Goal: Task Accomplishment & Management: Manage account settings

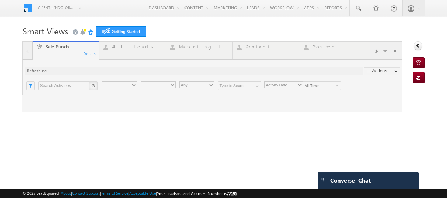
type input "Any Owner"
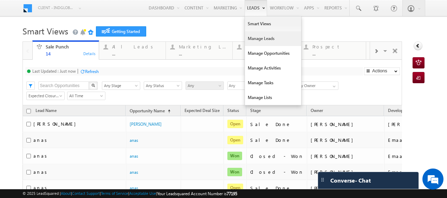
click at [250, 39] on link "Manage Leads" at bounding box center [273, 38] width 56 height 15
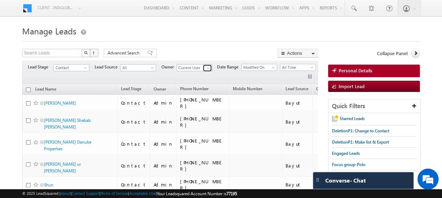
click at [208, 67] on span at bounding box center [208, 68] width 6 height 6
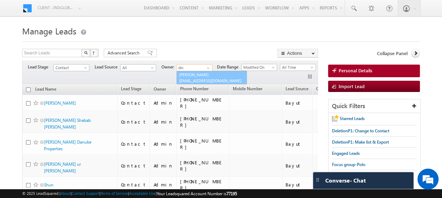
type input "din"
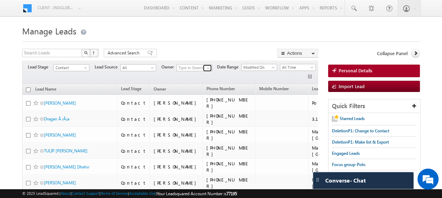
click at [207, 67] on span at bounding box center [208, 68] width 6 height 6
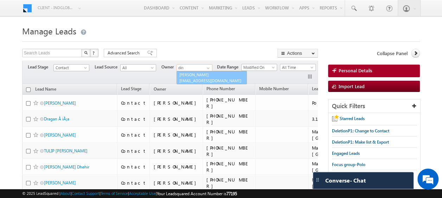
click at [194, 75] on link "Dinesh Kumar dinesh.kumar@indglobal.ae" at bounding box center [211, 77] width 70 height 13
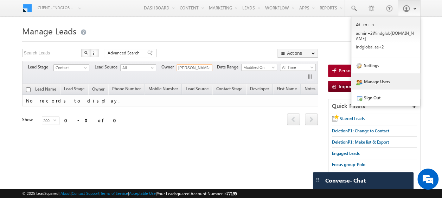
type input "[PERSON_NAME]"
click at [382, 74] on link "Manage Users" at bounding box center [385, 81] width 69 height 16
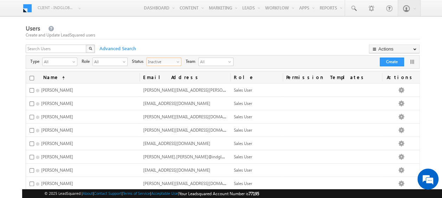
click at [178, 60] on span "select" at bounding box center [179, 62] width 6 height 4
click at [167, 70] on li "All" at bounding box center [163, 69] width 34 height 7
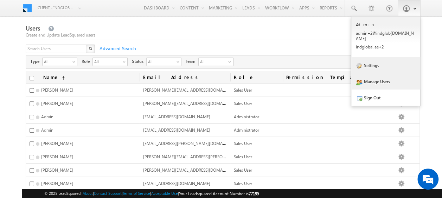
click at [383, 64] on link "Settings" at bounding box center [385, 65] width 69 height 16
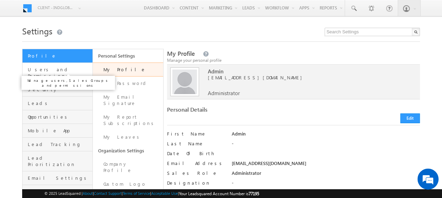
click at [57, 67] on span "Users and Permissions" at bounding box center [59, 72] width 63 height 13
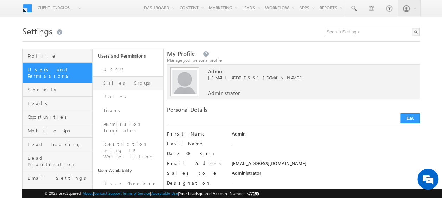
click at [108, 82] on link "Sales Groups" at bounding box center [128, 83] width 70 height 14
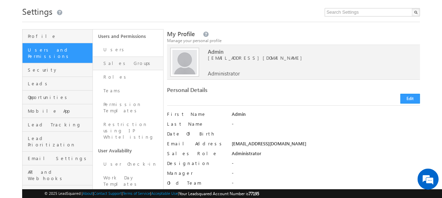
click at [117, 63] on link "Sales Groups" at bounding box center [128, 64] width 70 height 14
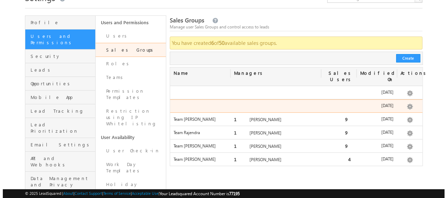
scroll to position [34, 0]
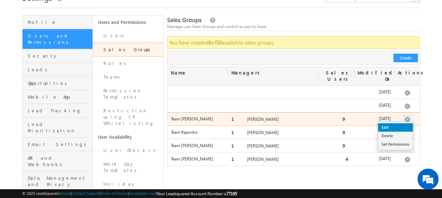
click at [390, 123] on link "Edit" at bounding box center [395, 127] width 35 height 8
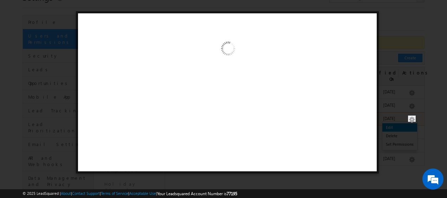
scroll to position [0, 0]
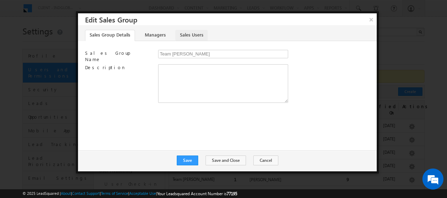
click at [193, 36] on link "Sales Users" at bounding box center [191, 35] width 32 height 11
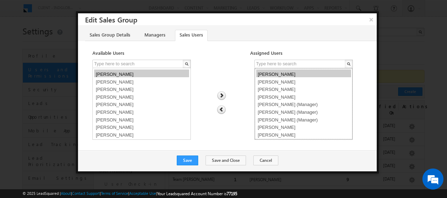
select select "82584a06-5ef5-11f0-8589-125492a0d7ad"
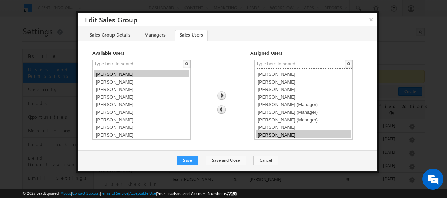
click at [278, 136] on option "[PERSON_NAME]" at bounding box center [303, 134] width 95 height 8
click at [220, 108] on img at bounding box center [221, 109] width 9 height 9
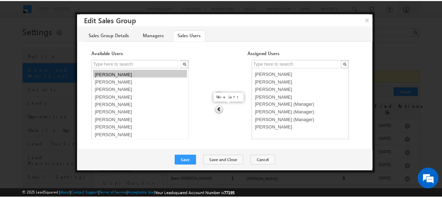
scroll to position [89, 0]
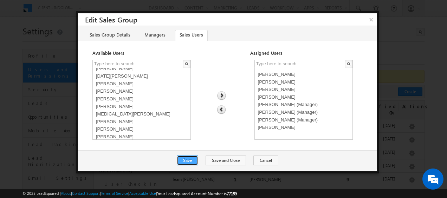
click at [196, 159] on button "Save" at bounding box center [187, 161] width 21 height 10
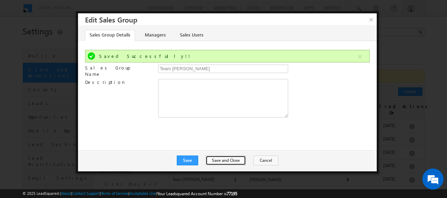
click at [223, 158] on button "Save and Close" at bounding box center [226, 161] width 40 height 10
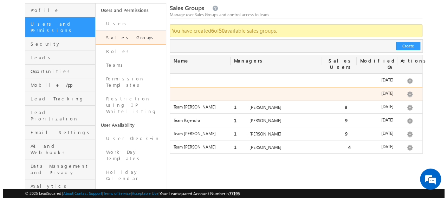
scroll to position [46, 0]
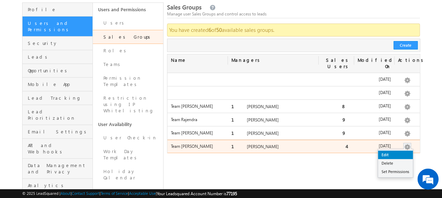
click at [393, 151] on link "Edit" at bounding box center [395, 155] width 35 height 8
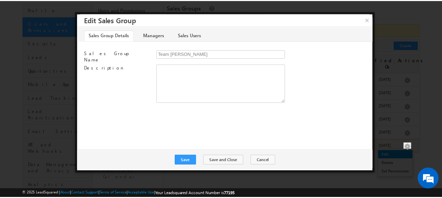
scroll to position [0, 0]
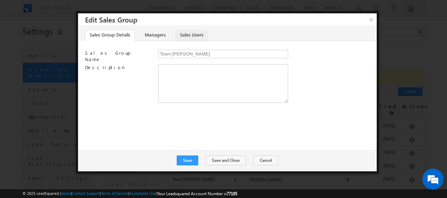
click at [184, 32] on link "Sales Users" at bounding box center [191, 35] width 32 height 11
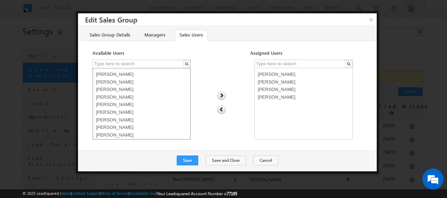
select select "8465701d-5ef5-11f0-8589-125492a0d7ad"
click at [119, 118] on option "[PERSON_NAME]" at bounding box center [141, 119] width 95 height 8
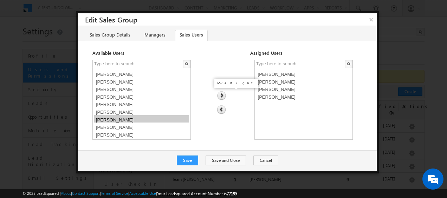
click at [223, 96] on img at bounding box center [221, 95] width 9 height 9
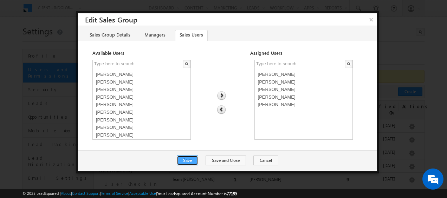
click at [195, 161] on button "Save" at bounding box center [187, 161] width 21 height 10
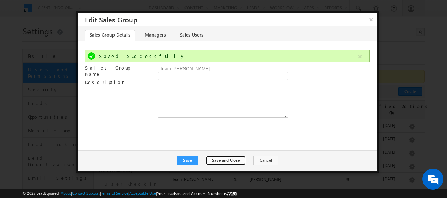
click at [226, 158] on button "Save and Close" at bounding box center [226, 161] width 40 height 10
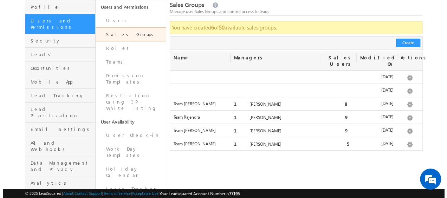
scroll to position [50, 0]
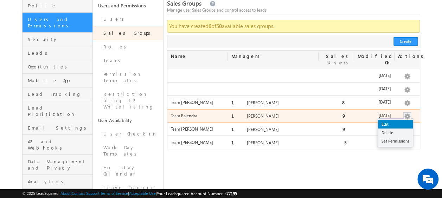
click at [394, 120] on link "Edit" at bounding box center [395, 124] width 35 height 8
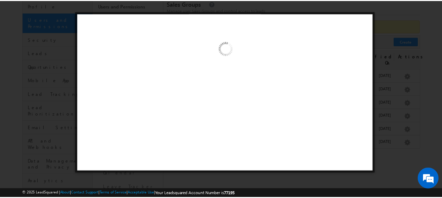
scroll to position [0, 0]
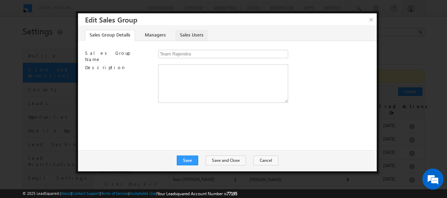
click at [194, 37] on link "Sales Users" at bounding box center [191, 35] width 32 height 11
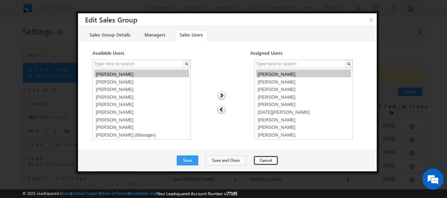
click at [261, 162] on button "Cancel" at bounding box center [265, 161] width 25 height 10
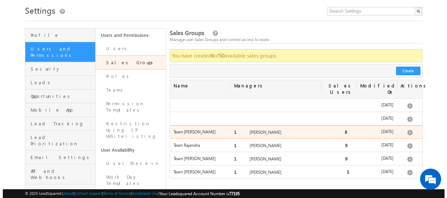
scroll to position [24, 0]
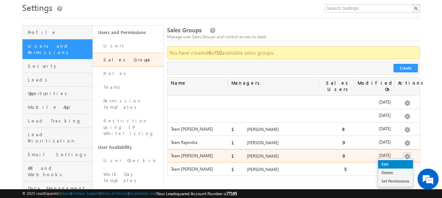
click at [396, 160] on link "Edit" at bounding box center [395, 164] width 35 height 8
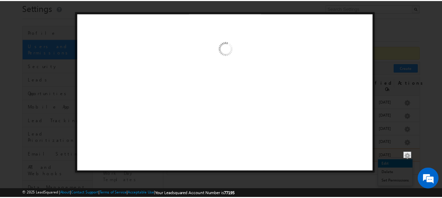
scroll to position [0, 0]
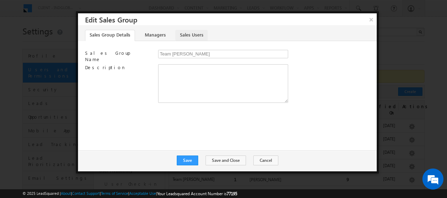
click at [191, 37] on link "Sales Users" at bounding box center [191, 35] width 32 height 11
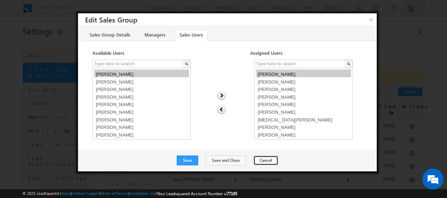
click at [257, 158] on button "Cancel" at bounding box center [265, 161] width 25 height 10
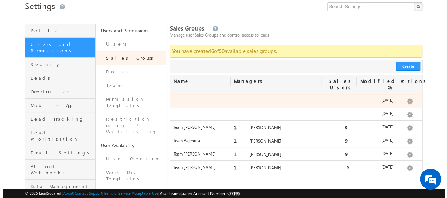
scroll to position [26, 0]
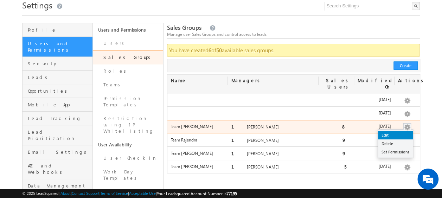
click at [395, 131] on link "Edit" at bounding box center [395, 135] width 35 height 8
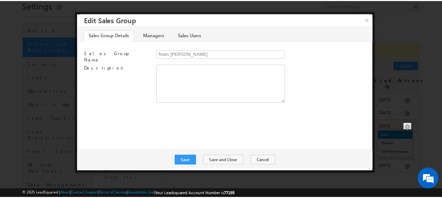
scroll to position [0, 0]
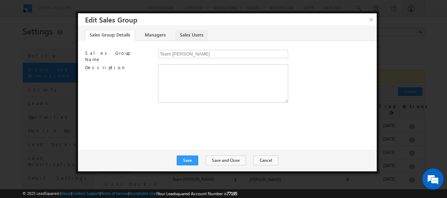
click at [188, 34] on link "Sales Users" at bounding box center [191, 35] width 32 height 11
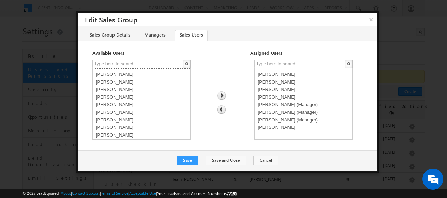
select select "8465701d-5ef5-11f0-8589-125492a0d7ad"
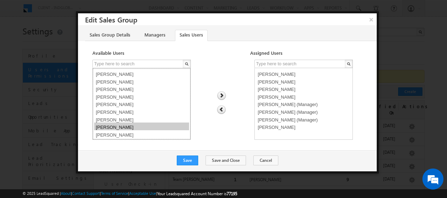
click at [111, 124] on option "[PERSON_NAME]" at bounding box center [141, 127] width 95 height 8
click at [223, 97] on img at bounding box center [221, 95] width 9 height 9
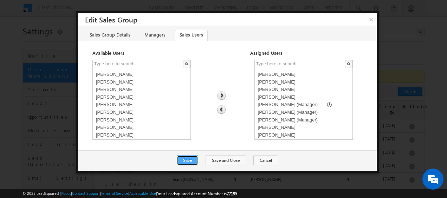
click at [194, 160] on button "Save" at bounding box center [187, 161] width 21 height 10
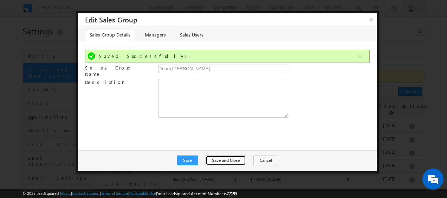
click at [231, 158] on button "Save and Close" at bounding box center [226, 161] width 40 height 10
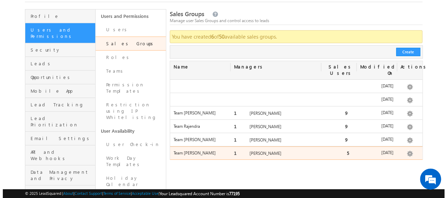
scroll to position [40, 0]
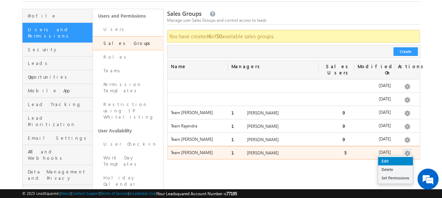
click at [401, 157] on link "Edit" at bounding box center [395, 161] width 35 height 8
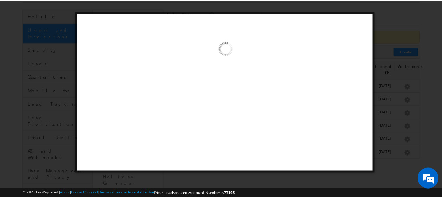
scroll to position [0, 0]
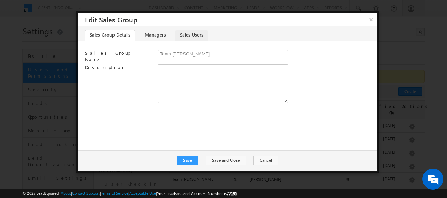
click at [188, 36] on link "Sales Users" at bounding box center [191, 35] width 32 height 11
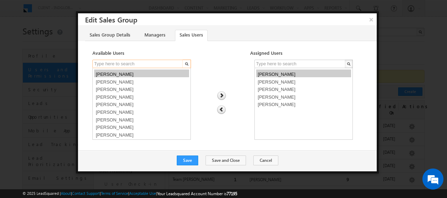
click at [117, 65] on input "text" at bounding box center [137, 64] width 91 height 8
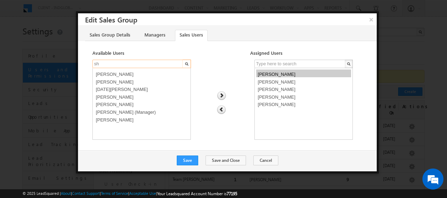
type input "s"
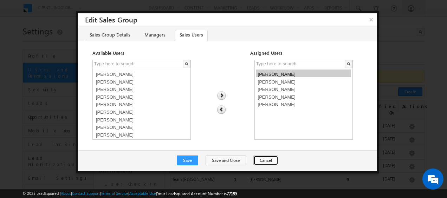
click at [266, 158] on button "Cancel" at bounding box center [265, 161] width 25 height 10
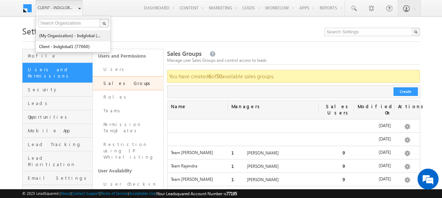
click at [72, 34] on link "(My Organization) - indglobal (48060)" at bounding box center [71, 35] width 64 height 11
